Goal: Task Accomplishment & Management: Complete application form

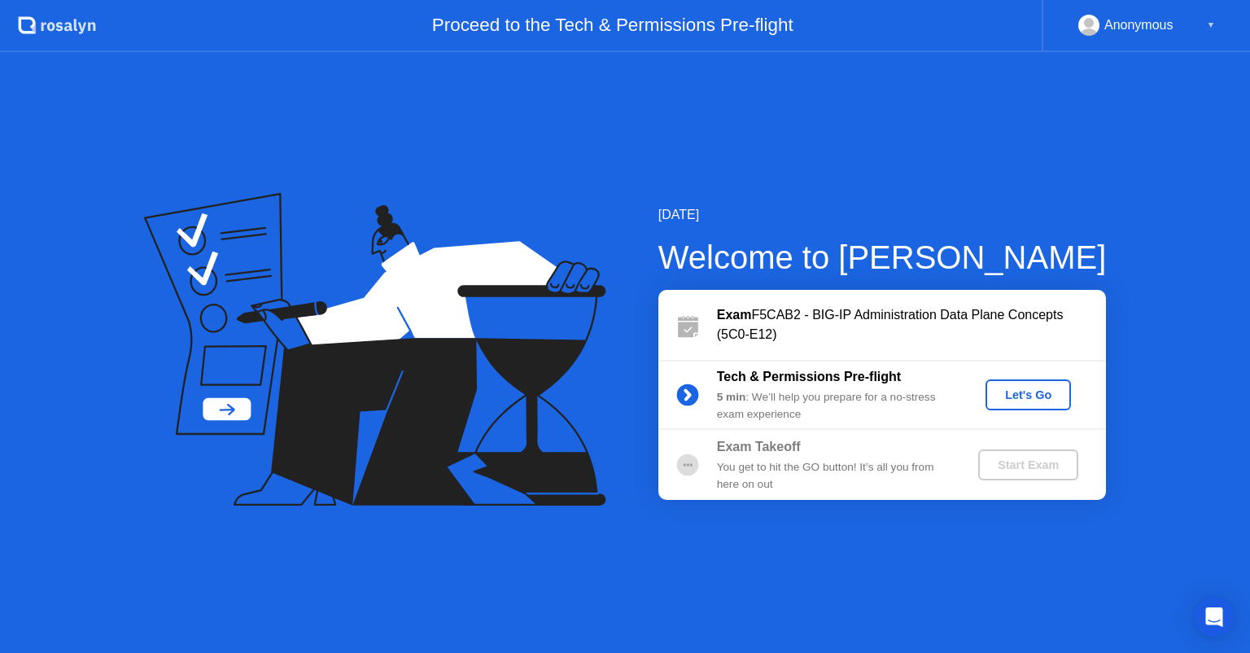
click at [1019, 397] on div "Let's Go" at bounding box center [1028, 394] width 72 height 13
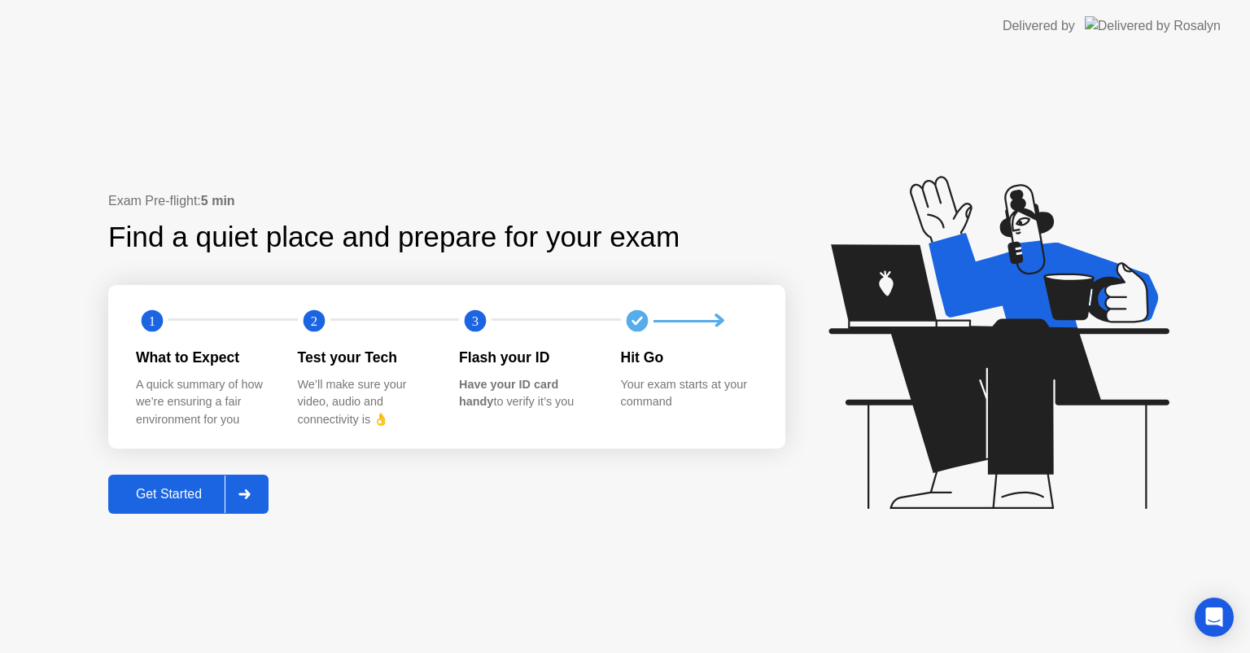
click at [208, 503] on button "Get Started" at bounding box center [188, 493] width 160 height 39
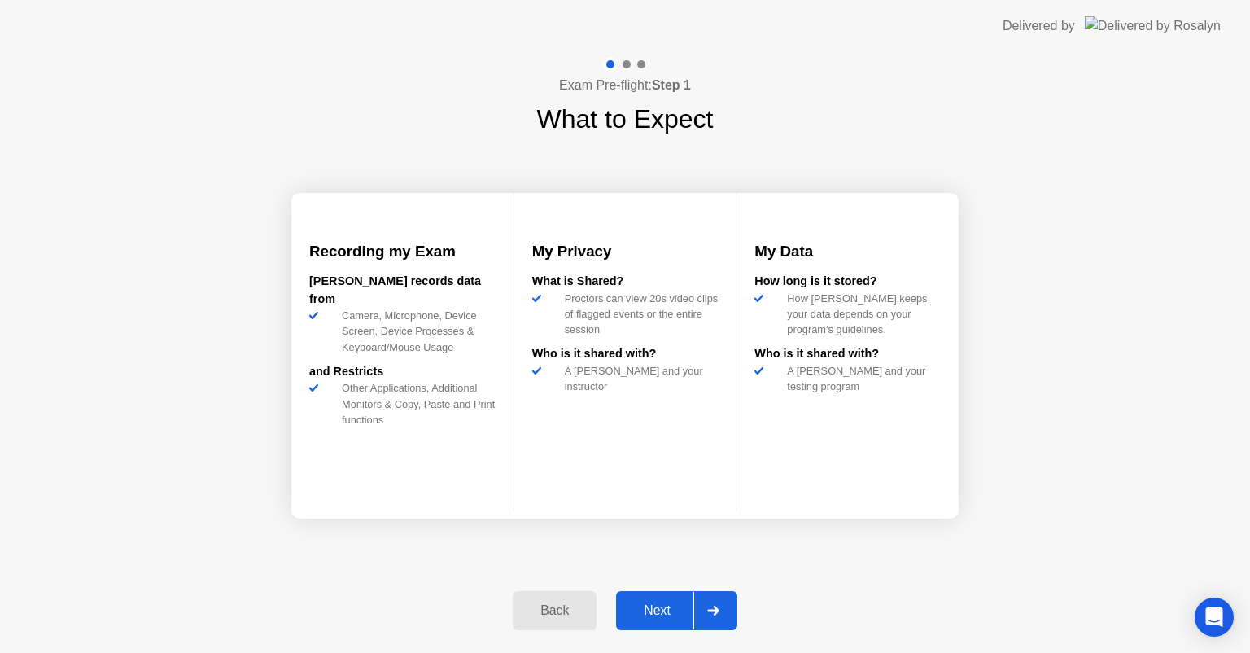
click at [644, 603] on div "Next" at bounding box center [657, 610] width 72 height 15
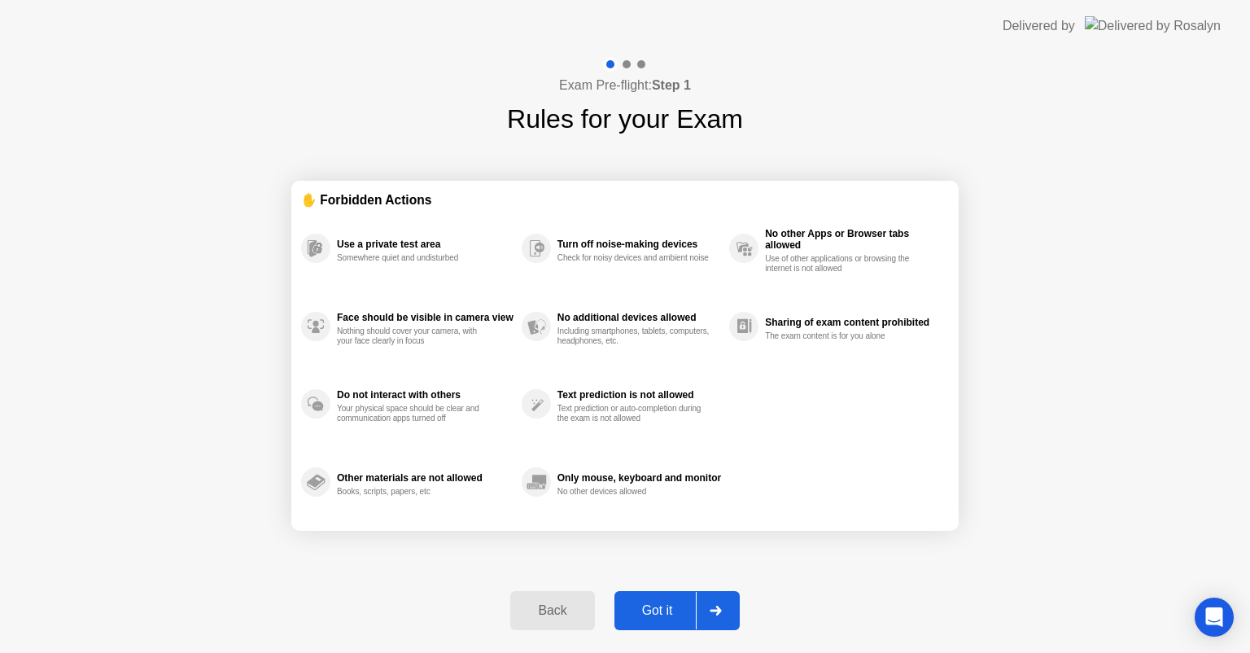
click at [649, 605] on div "Got it" at bounding box center [657, 610] width 76 height 15
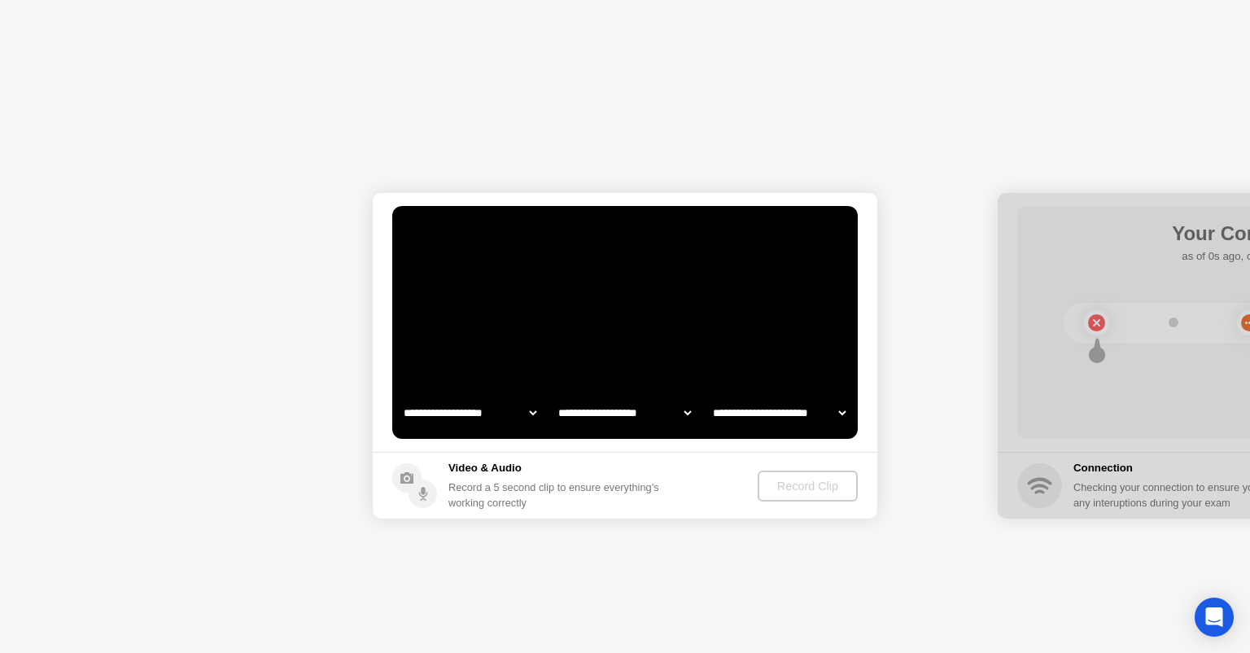
select select "**********"
select select "*******"
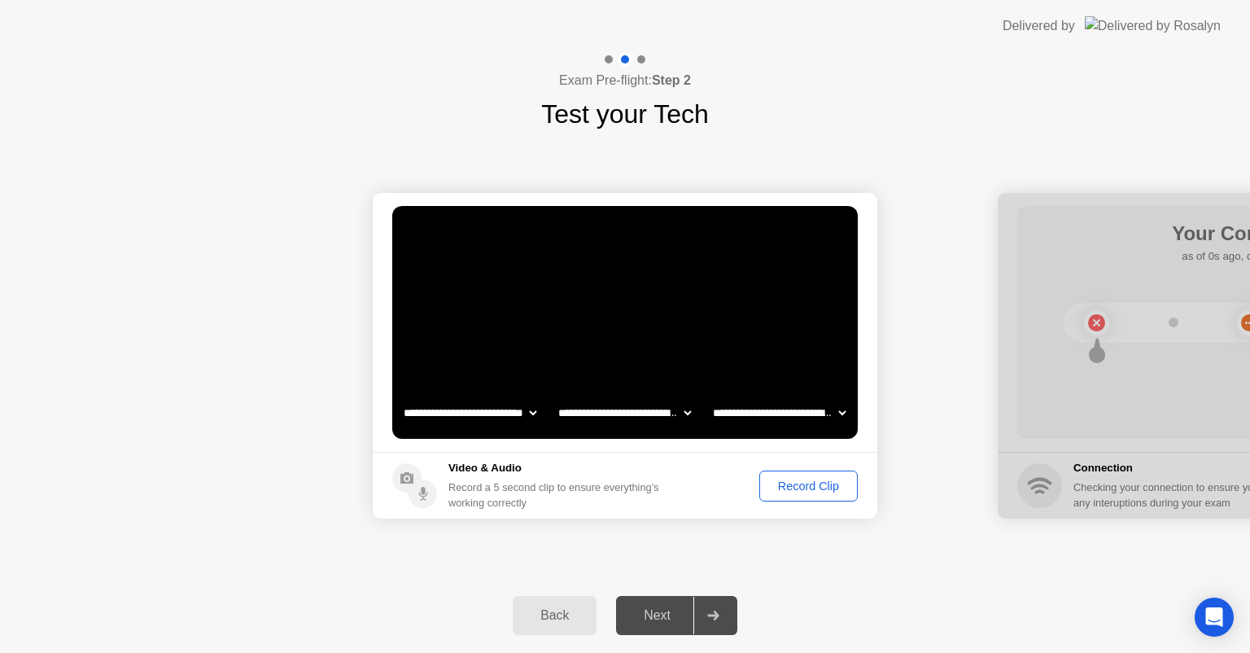
click at [794, 489] on div "Record Clip" at bounding box center [808, 485] width 87 height 13
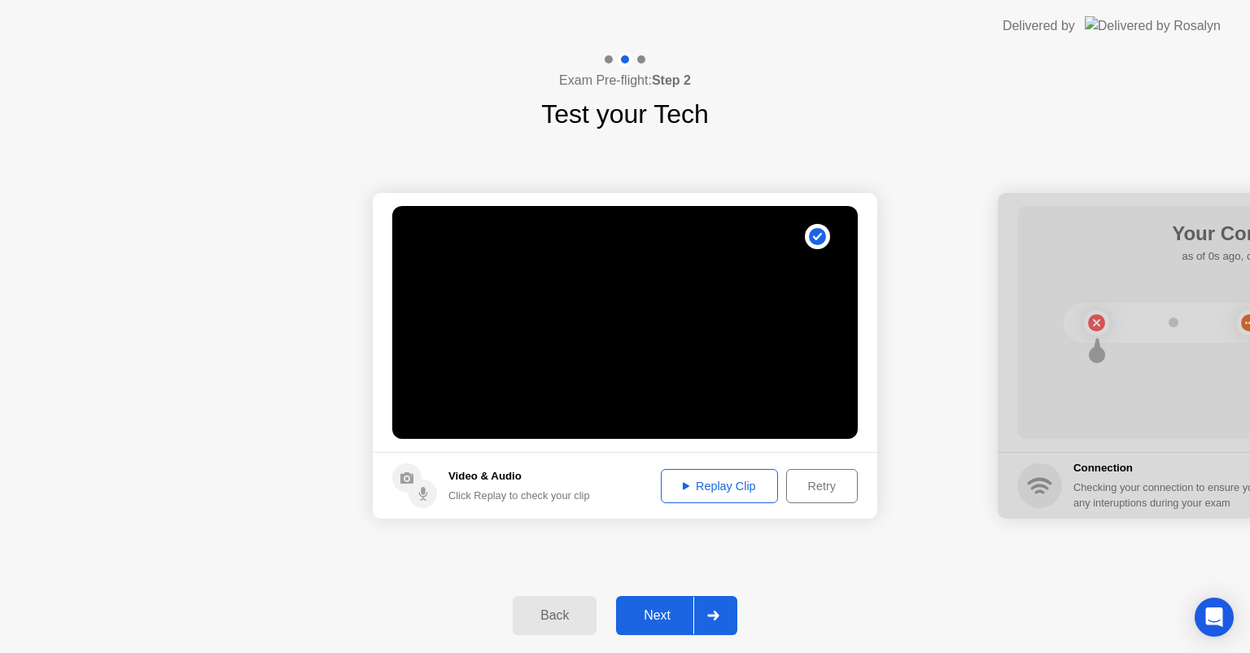
click at [658, 616] on div "Next" at bounding box center [657, 615] width 72 height 15
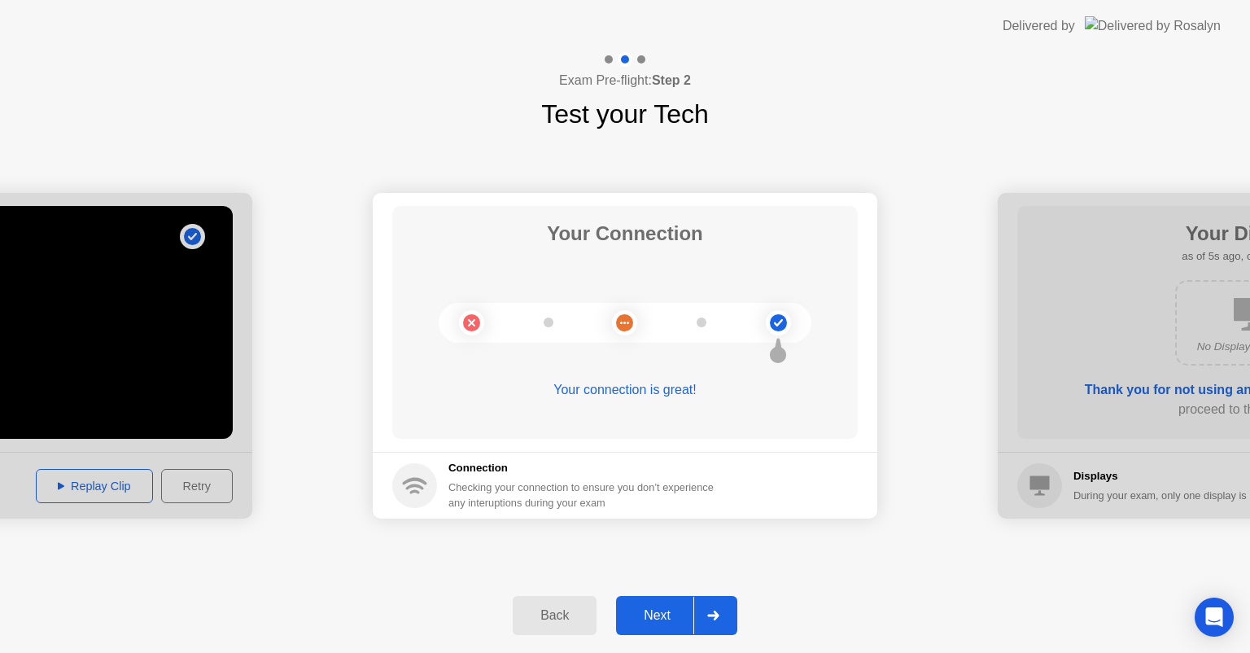
click at [658, 616] on div "Next" at bounding box center [657, 615] width 72 height 15
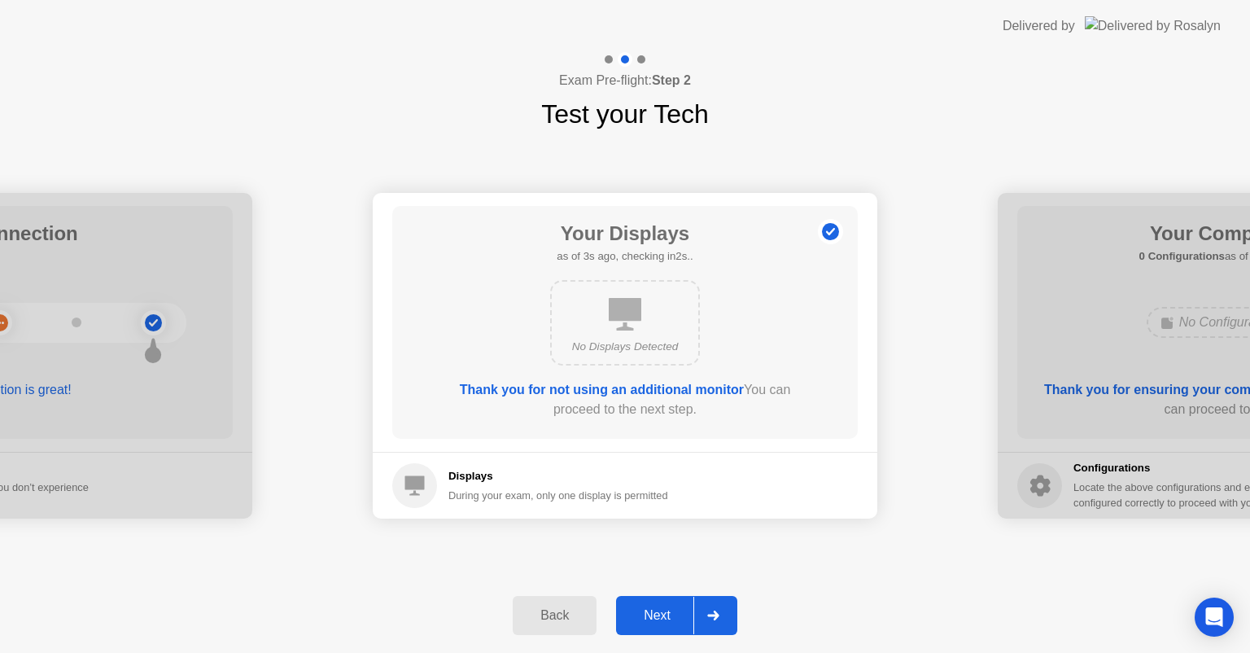
click at [658, 616] on div "Next" at bounding box center [657, 615] width 72 height 15
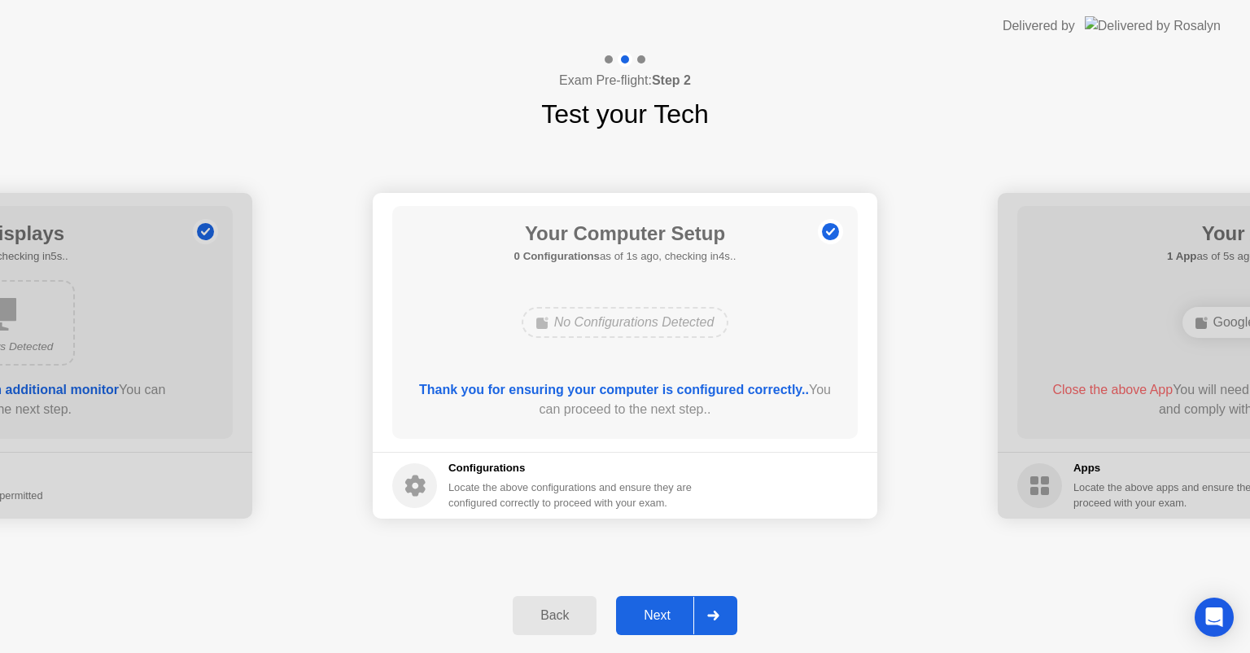
click at [658, 616] on div "Next" at bounding box center [657, 615] width 72 height 15
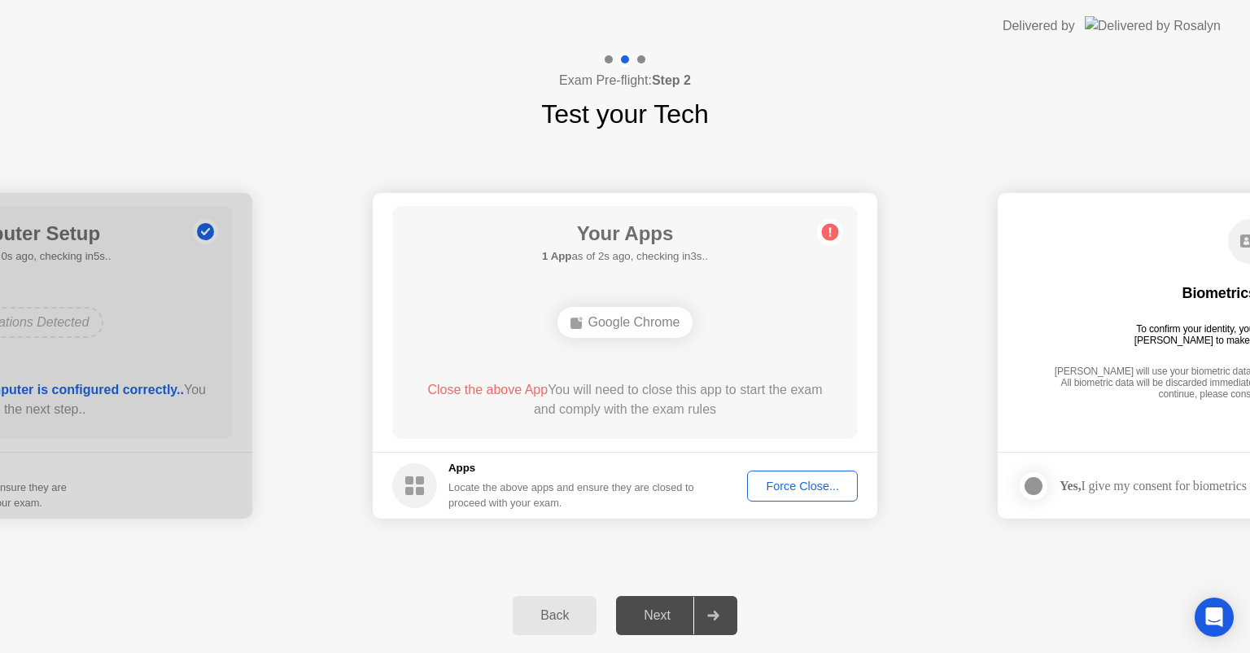
click at [615, 322] on div "Google Chrome" at bounding box center [625, 322] width 136 height 31
click at [619, 324] on div "Google Chrome" at bounding box center [625, 322] width 136 height 31
click at [803, 485] on div "Force Close..." at bounding box center [802, 485] width 99 height 13
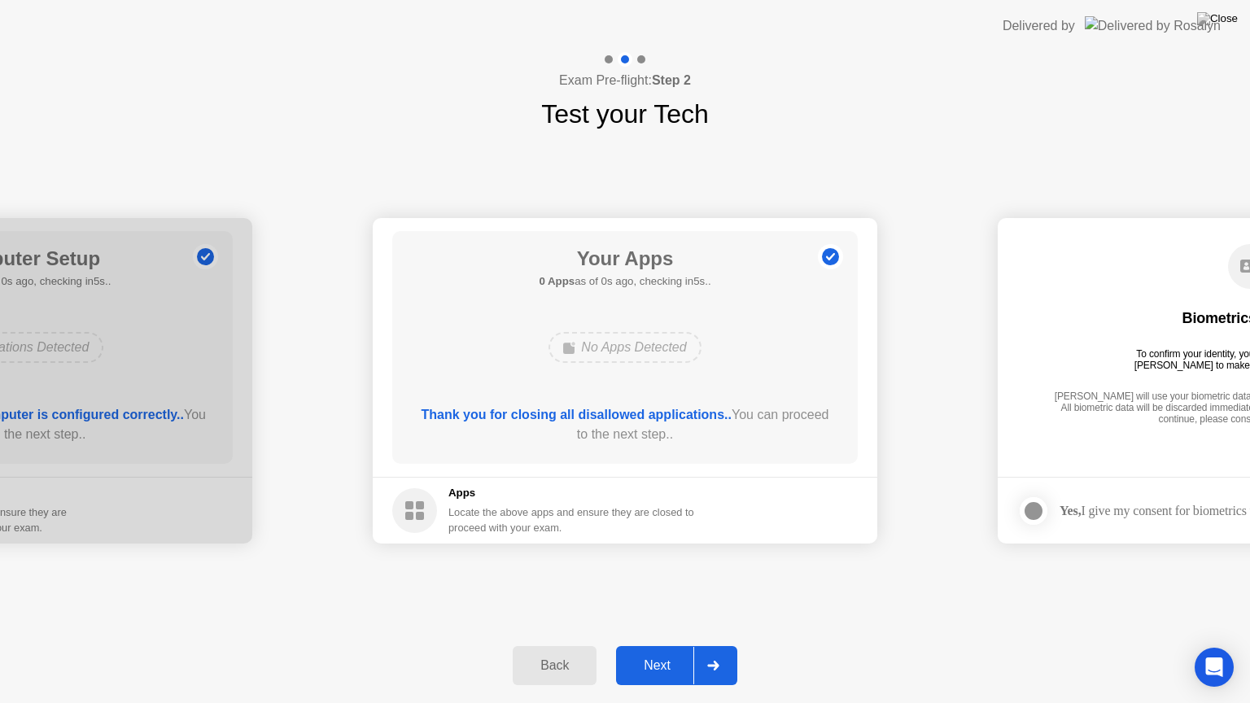
click at [666, 652] on div "Next" at bounding box center [657, 665] width 72 height 15
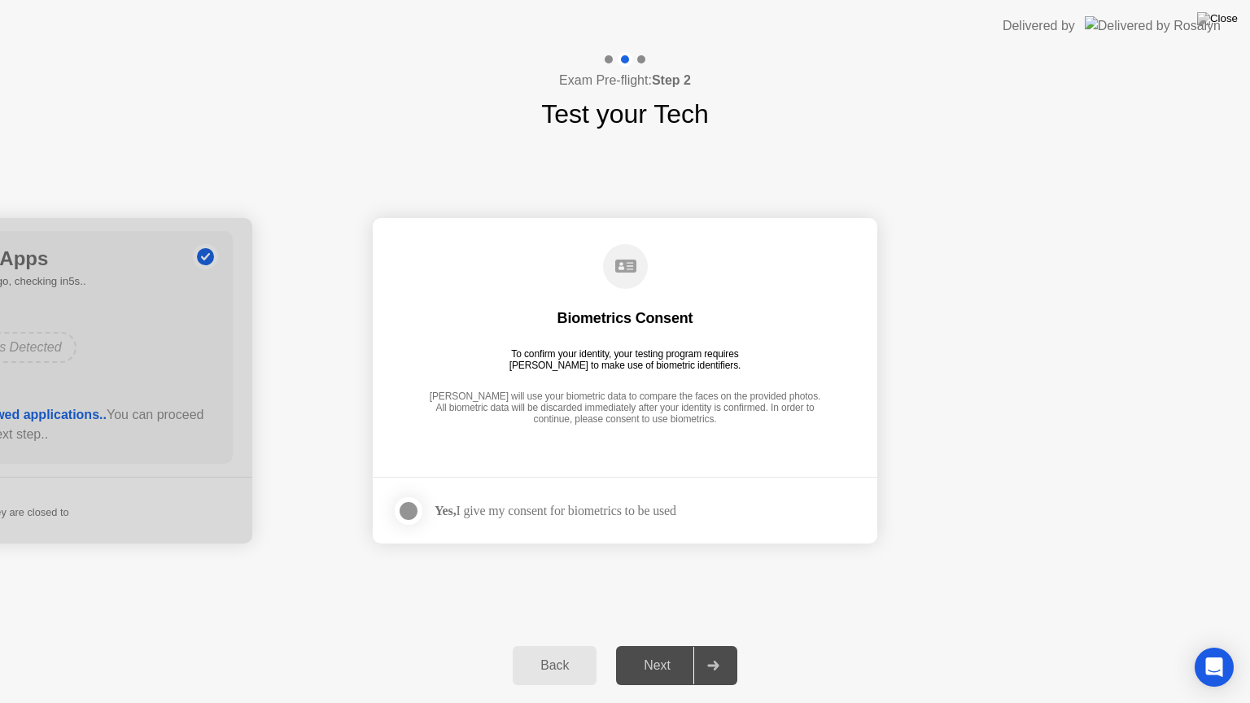
click at [501, 512] on div "Yes, I give my consent for biometrics to be used" at bounding box center [556, 510] width 242 height 15
click at [413, 509] on div at bounding box center [409, 511] width 20 height 20
click at [670, 652] on div "Next" at bounding box center [657, 665] width 72 height 15
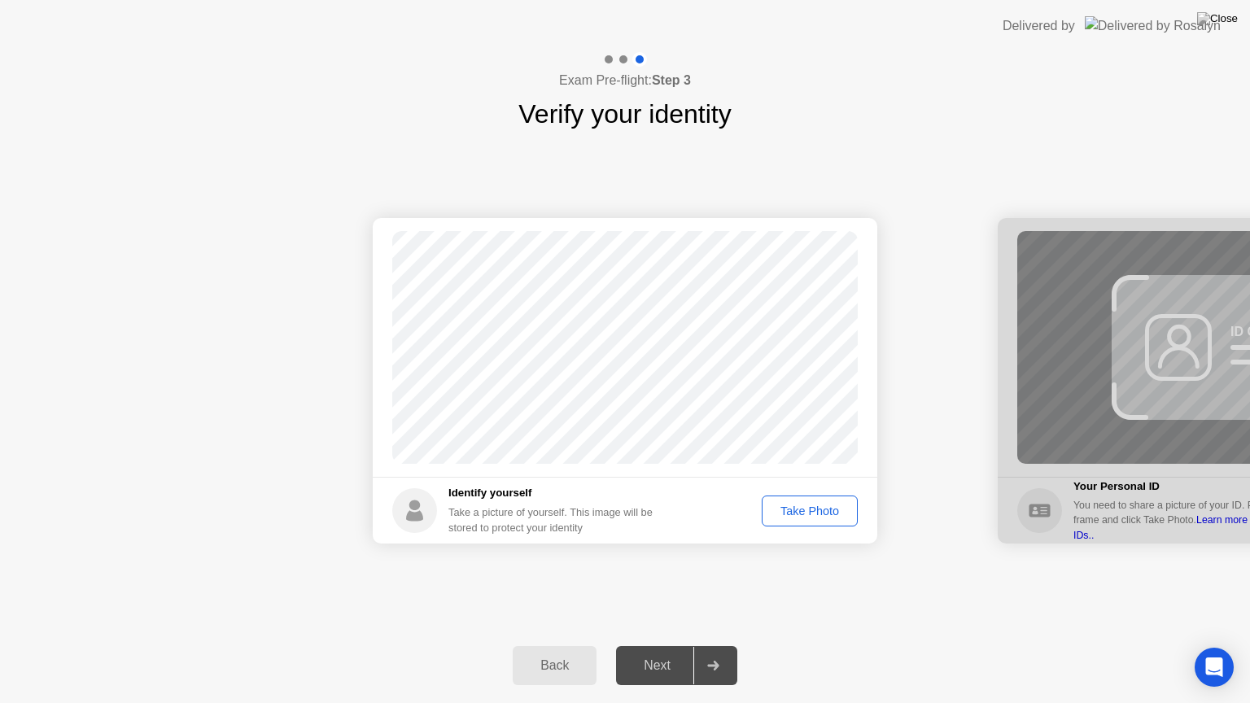
click at [791, 511] on div "Take Photo" at bounding box center [809, 511] width 85 height 13
click at [653, 652] on div "Next" at bounding box center [657, 665] width 72 height 15
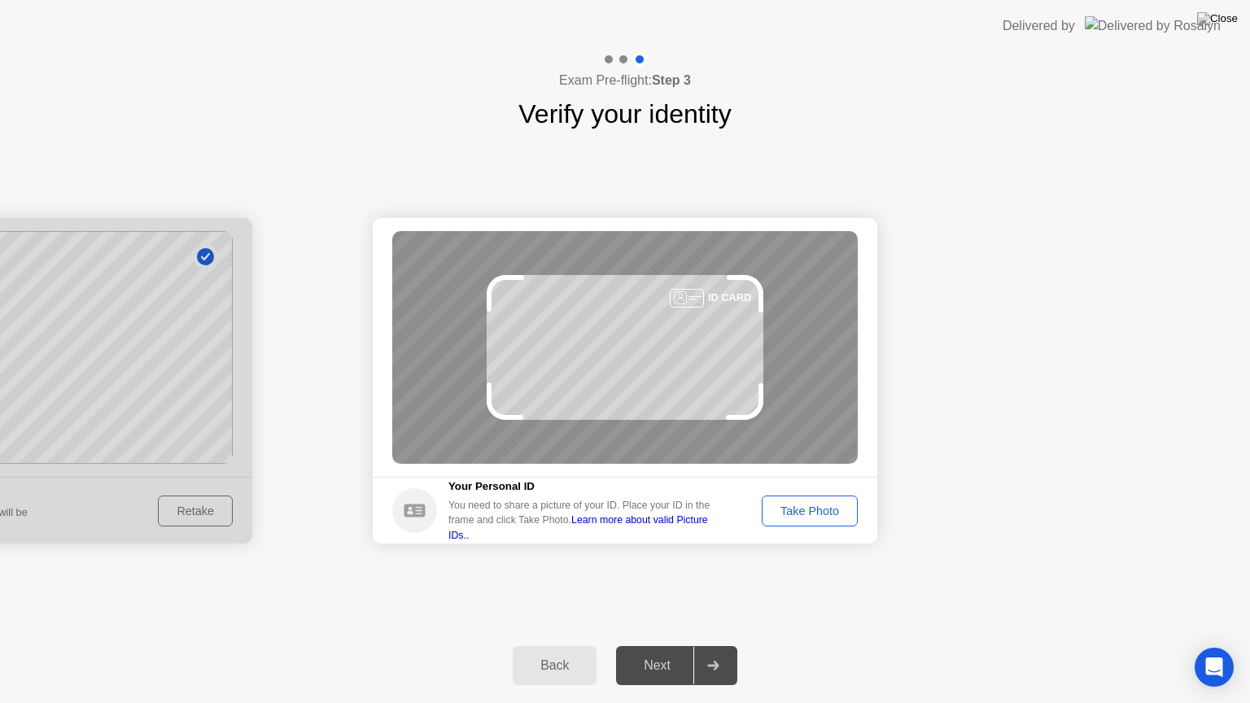
click at [817, 522] on button "Take Photo" at bounding box center [810, 511] width 96 height 31
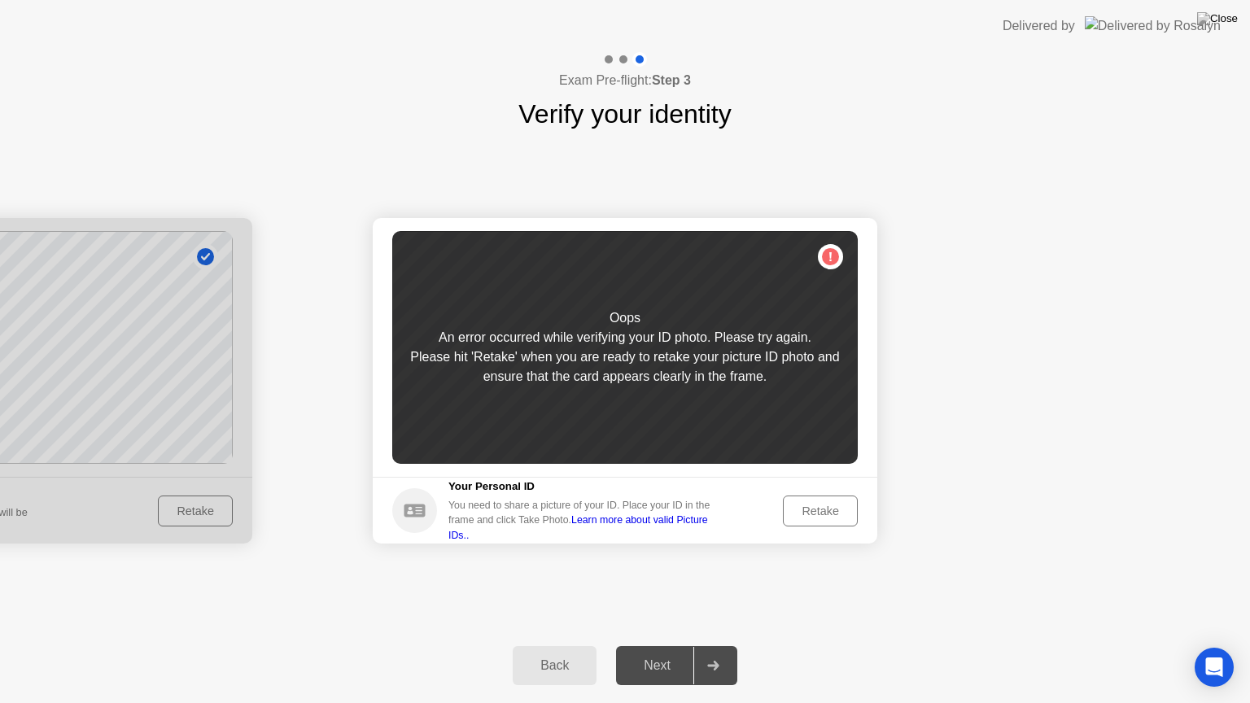
click at [819, 509] on div "Retake" at bounding box center [820, 511] width 63 height 13
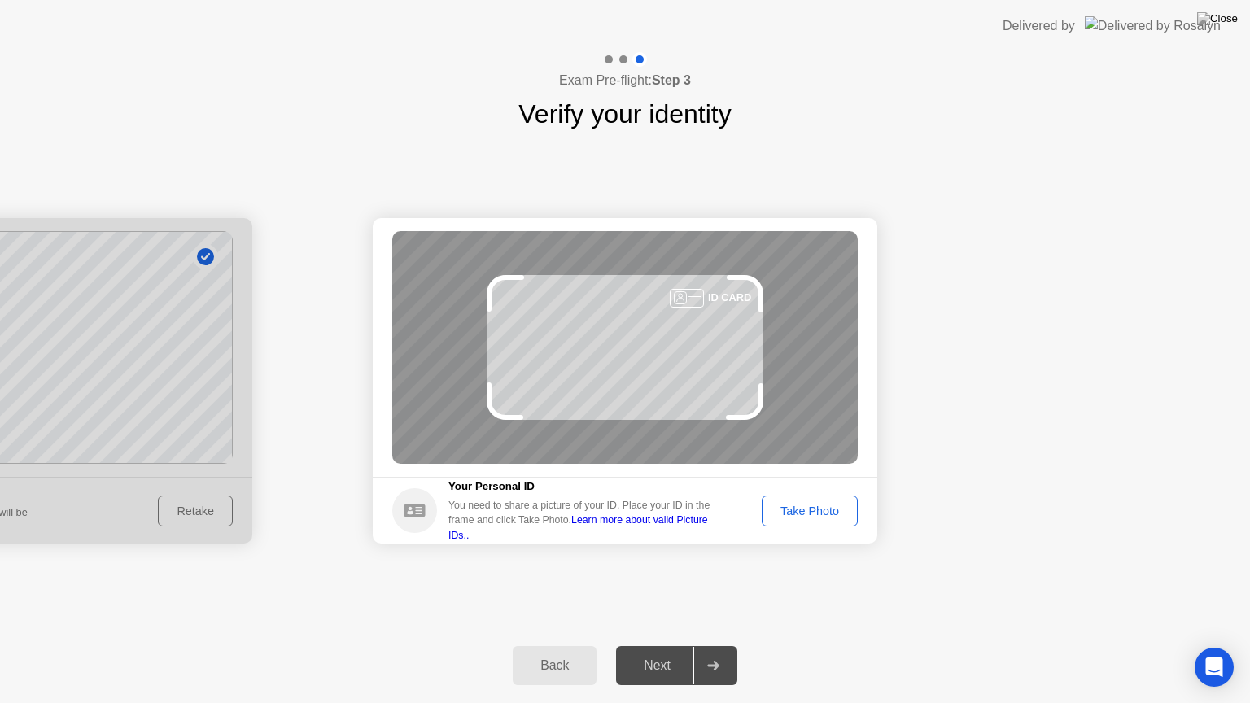
click at [819, 509] on div "Take Photo" at bounding box center [809, 511] width 85 height 13
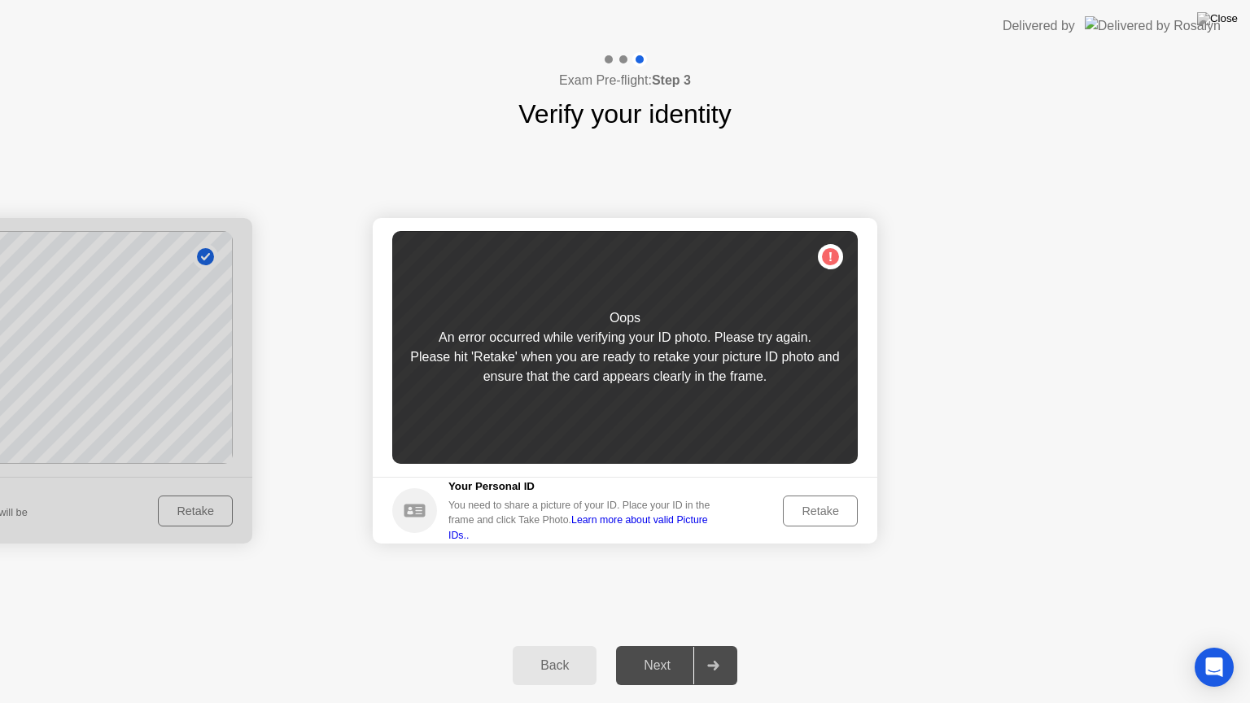
click at [558, 652] on div "Back" at bounding box center [555, 665] width 74 height 15
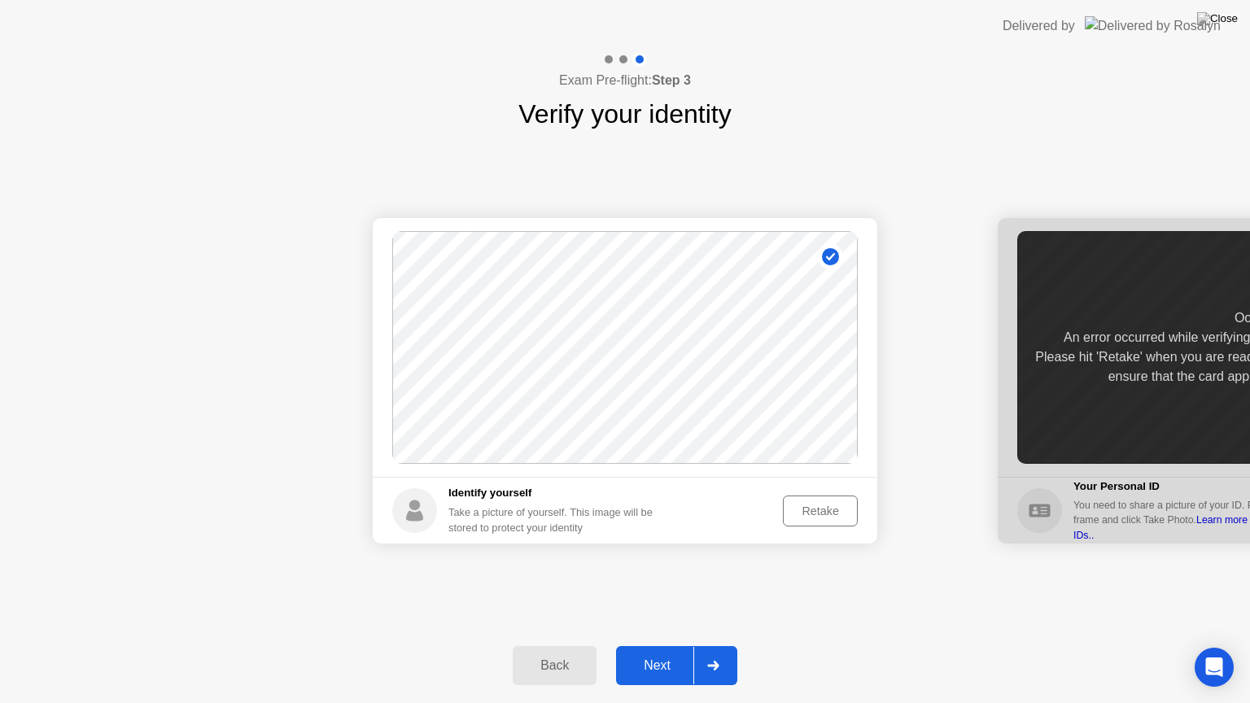
click at [810, 511] on div "Retake" at bounding box center [820, 511] width 63 height 13
click at [810, 511] on div "Take Photo" at bounding box center [809, 511] width 85 height 13
click at [657, 652] on div "Next" at bounding box center [657, 665] width 72 height 15
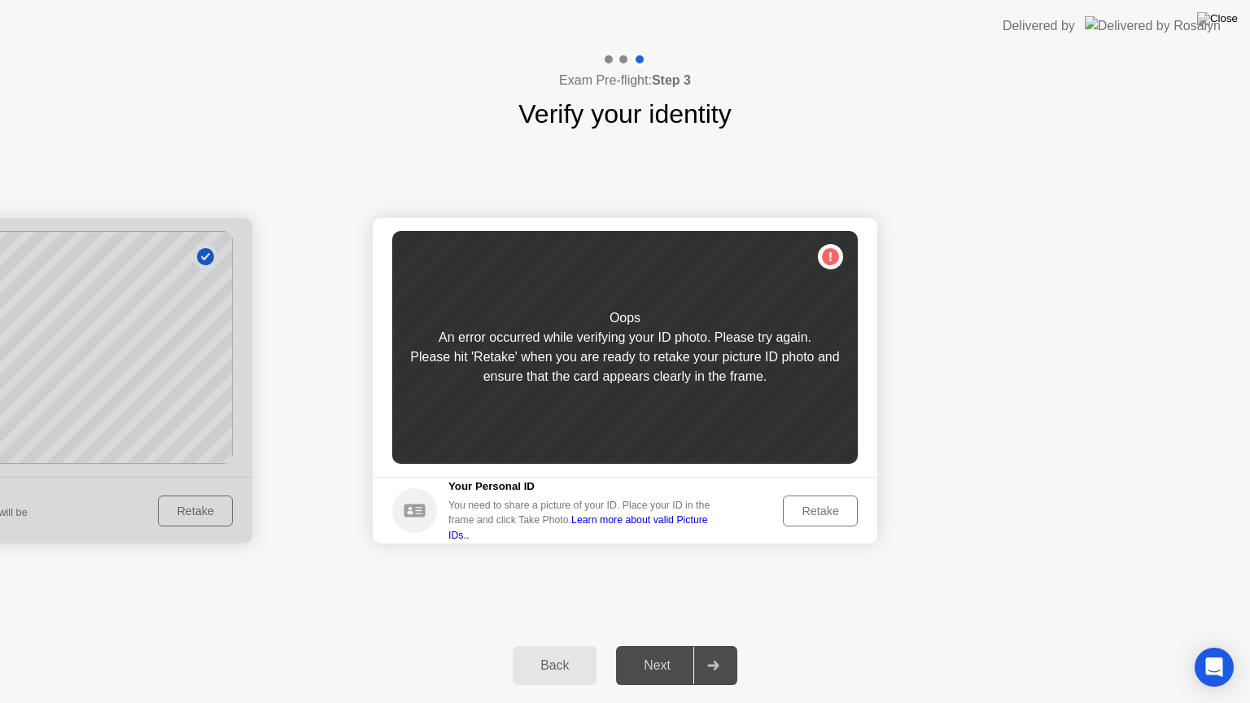
click at [817, 505] on div "Retake" at bounding box center [820, 511] width 63 height 13
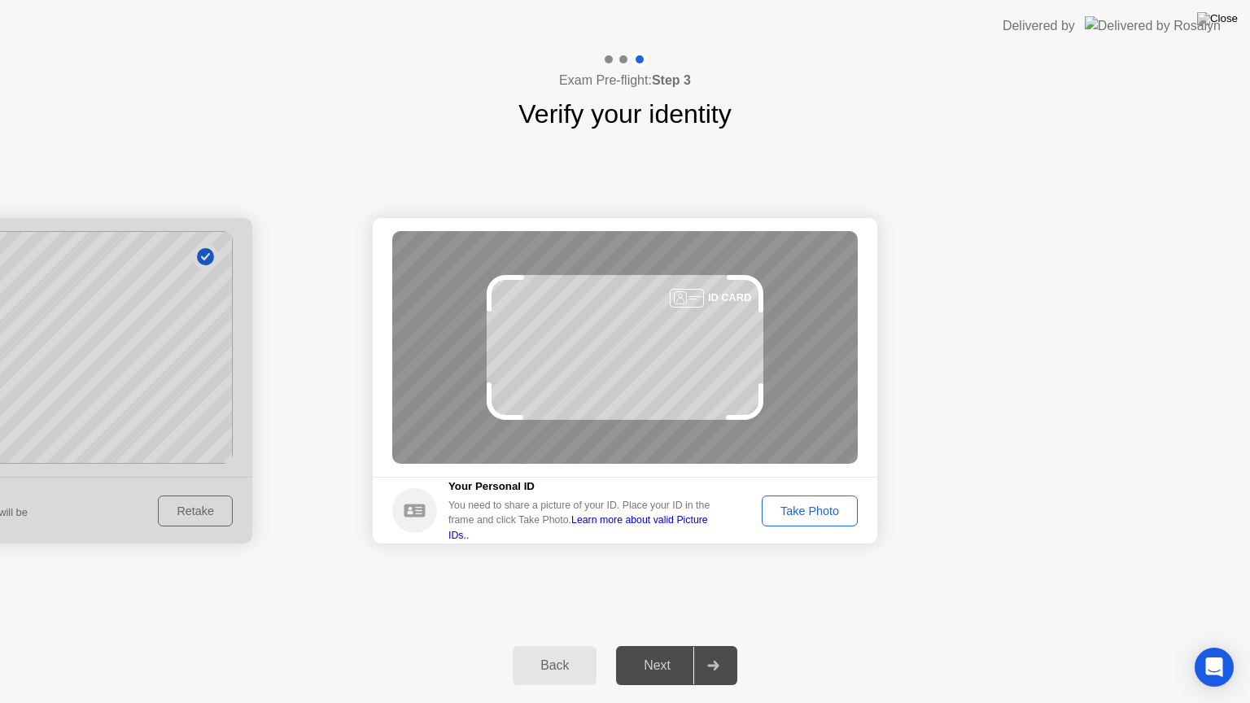
click at [817, 507] on div "Take Photo" at bounding box center [809, 511] width 85 height 13
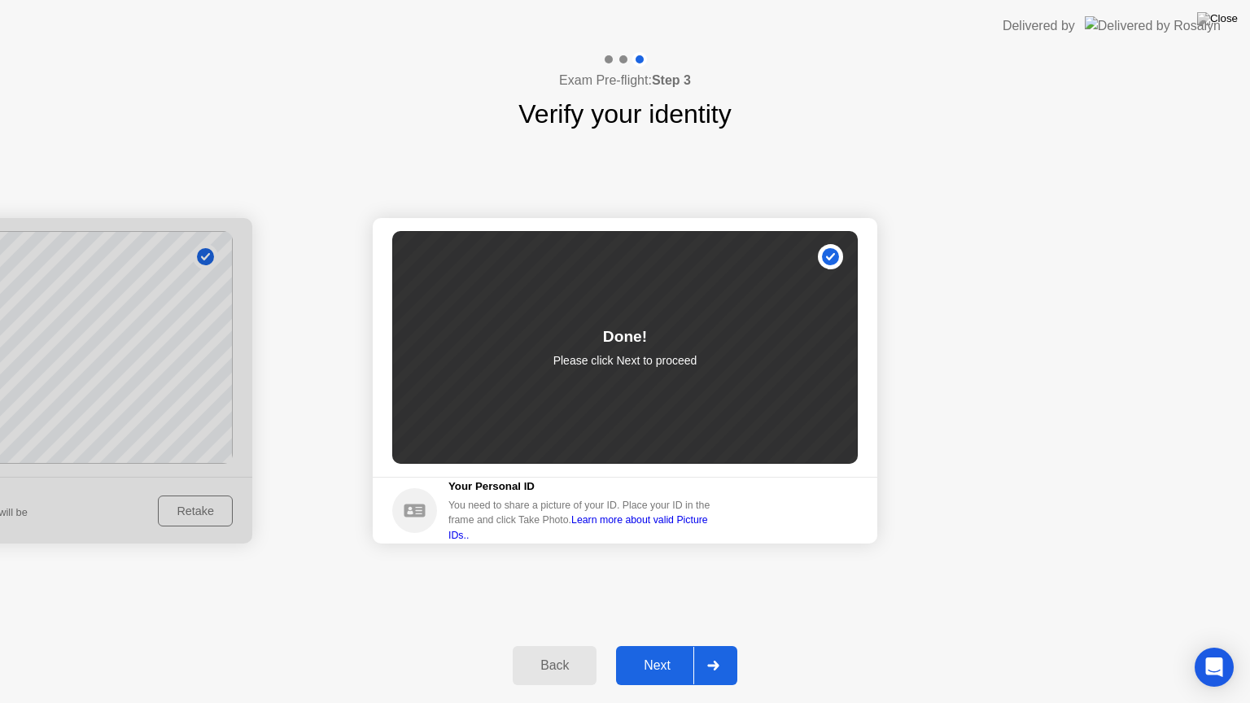
click at [667, 652] on div "Next" at bounding box center [657, 665] width 72 height 15
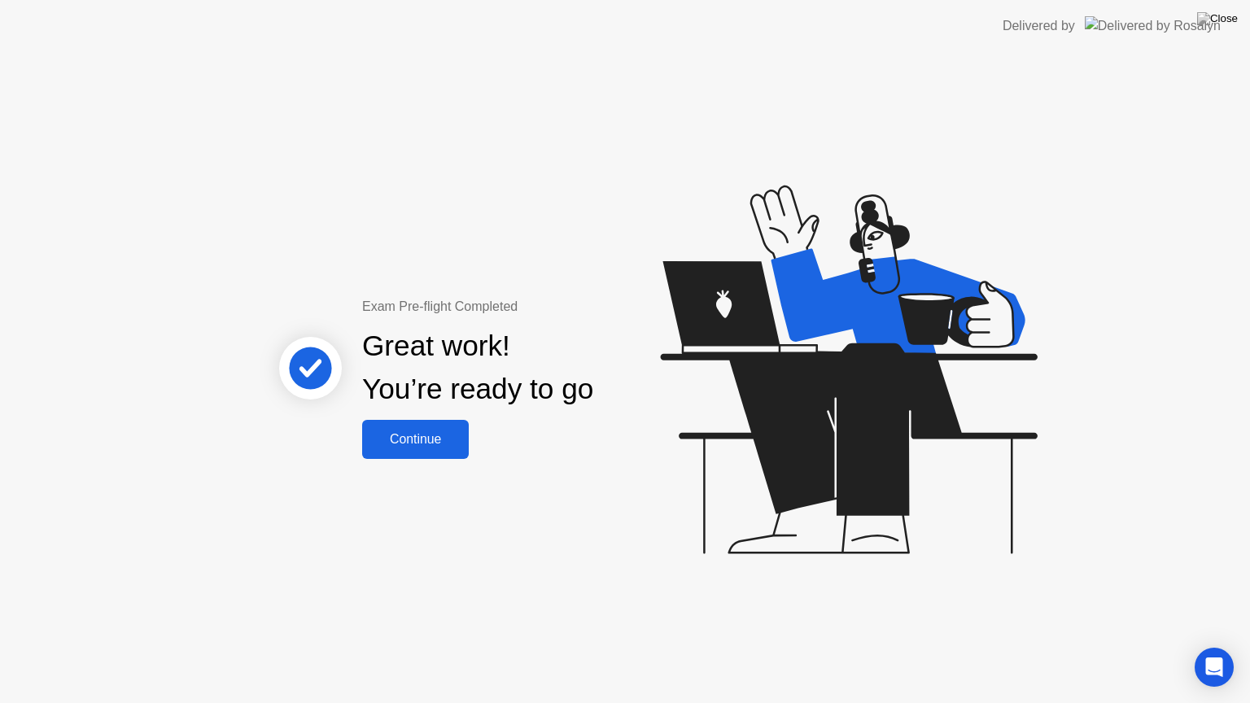
click at [443, 443] on div "Continue" at bounding box center [415, 439] width 97 height 15
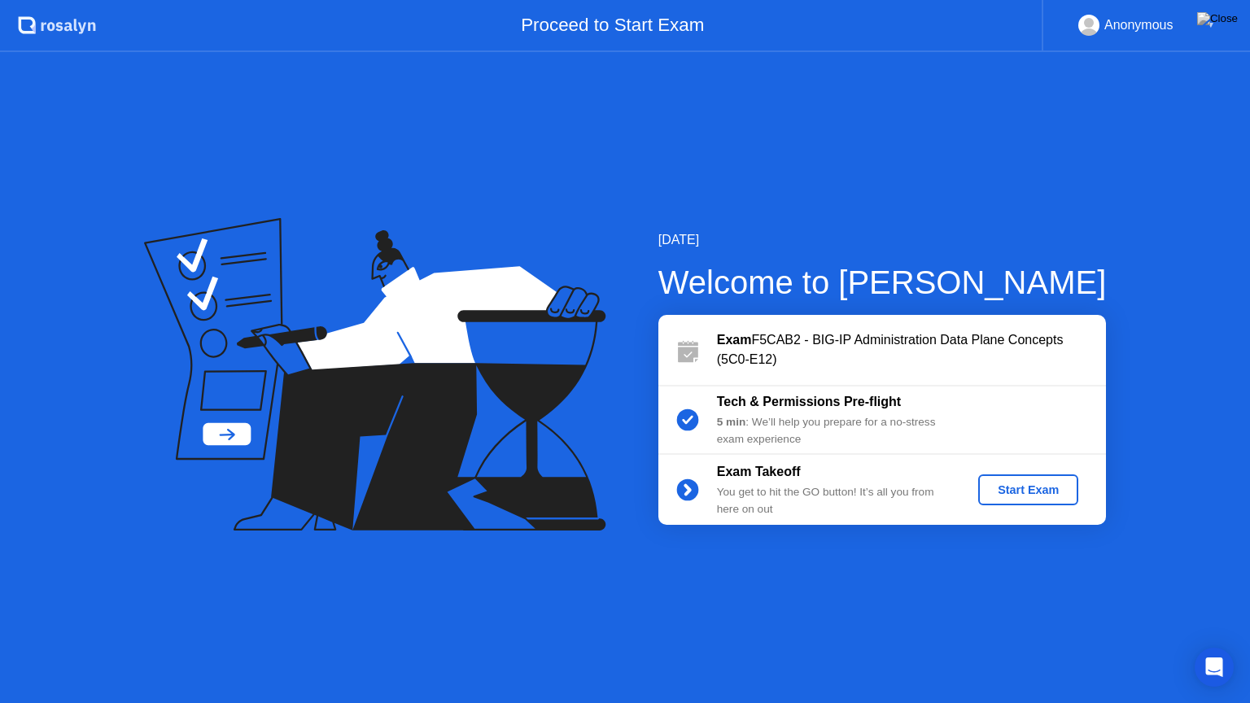
click at [1034, 491] on div "Start Exam" at bounding box center [1028, 489] width 87 height 13
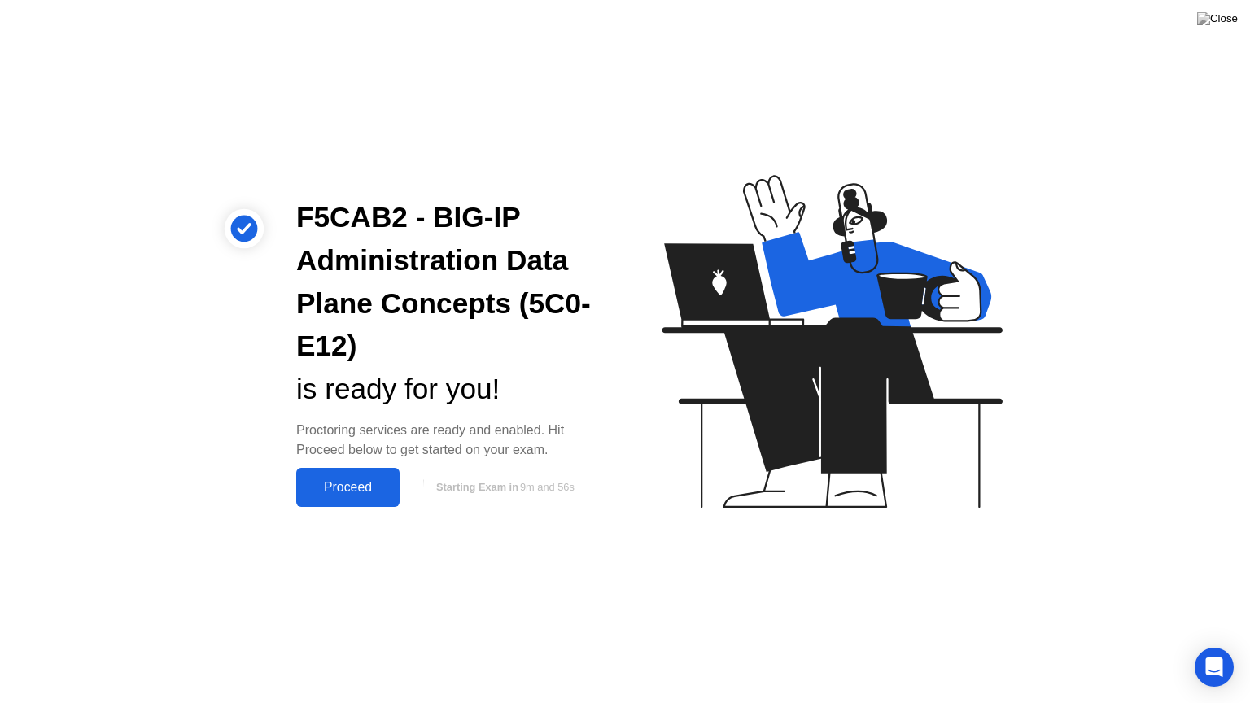
click at [362, 487] on div "Proceed" at bounding box center [348, 487] width 94 height 15
